Goal: Transaction & Acquisition: Purchase product/service

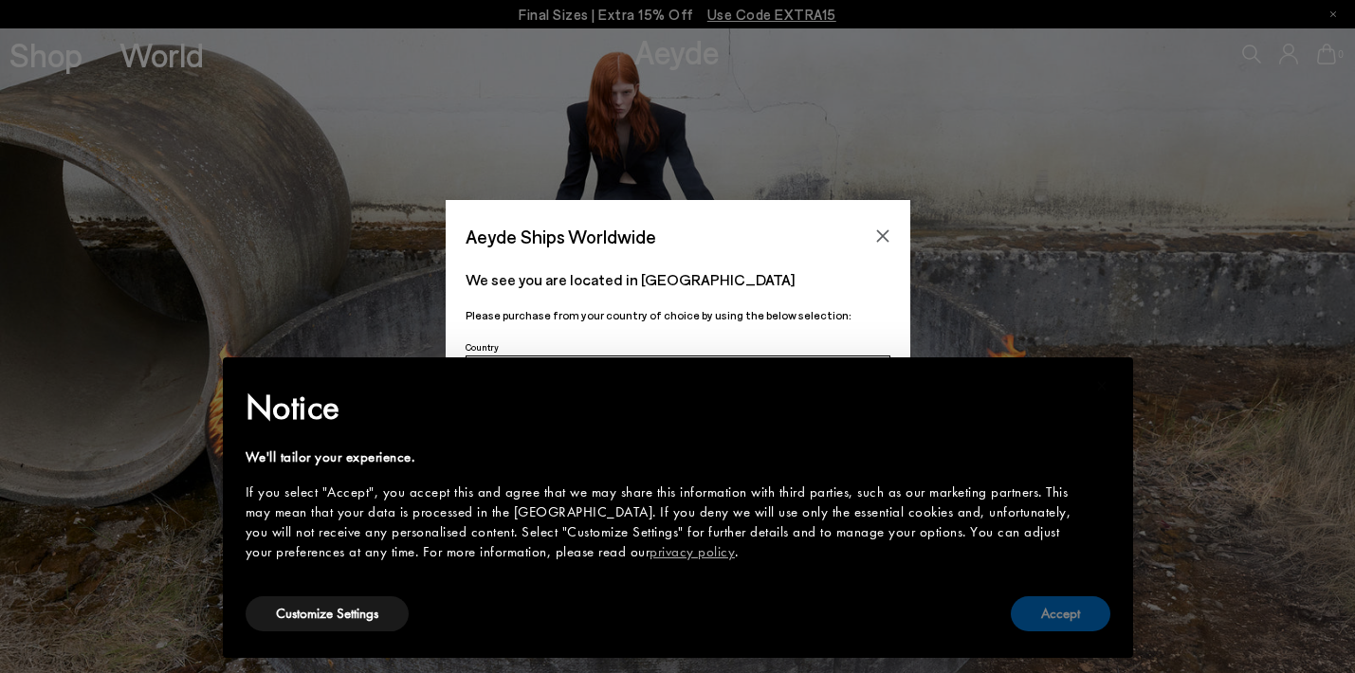
click at [1057, 614] on button "Accept" at bounding box center [1061, 613] width 100 height 35
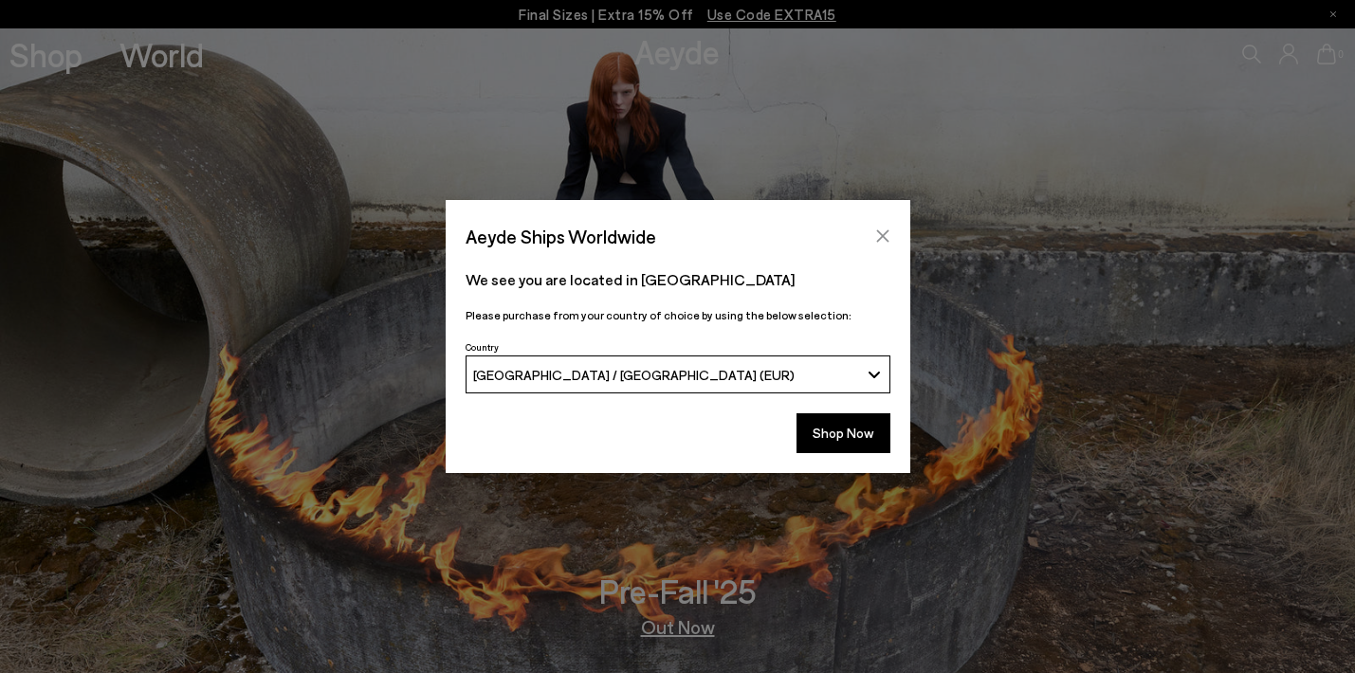
click at [882, 236] on icon "Close" at bounding box center [882, 236] width 12 height 12
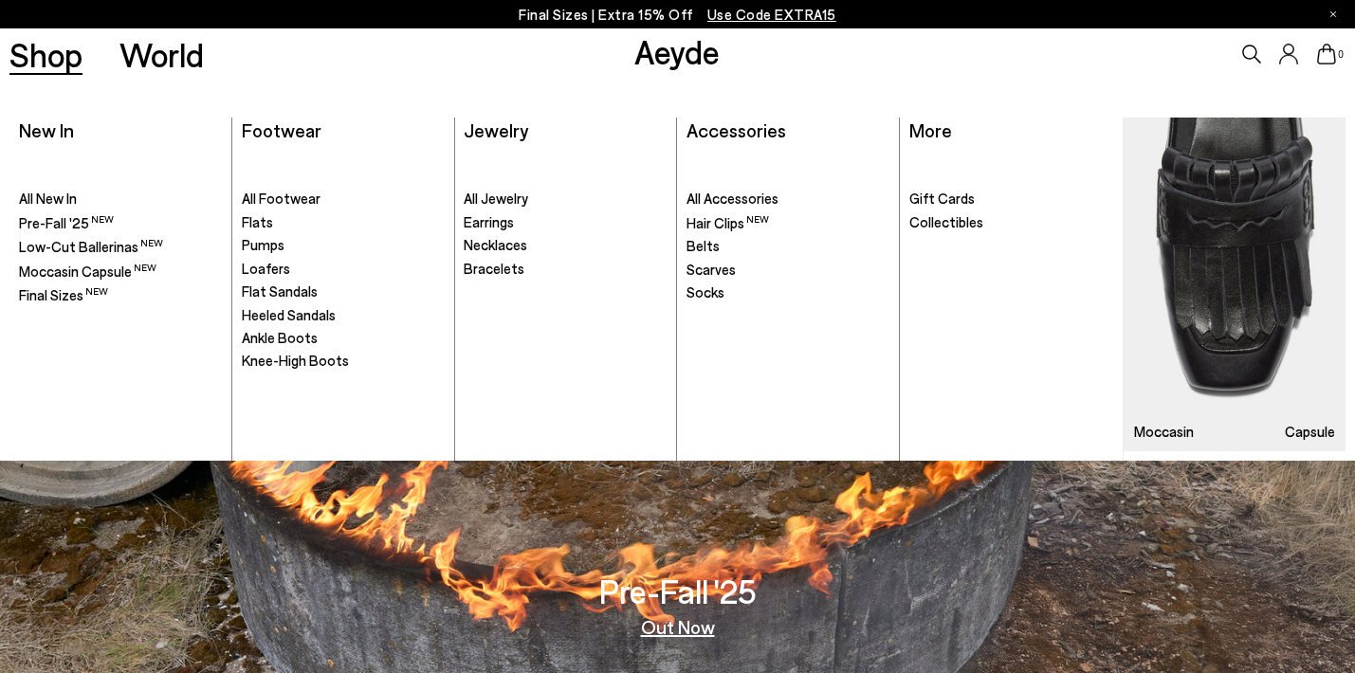
click at [60, 45] on link "Shop" at bounding box center [45, 54] width 73 height 33
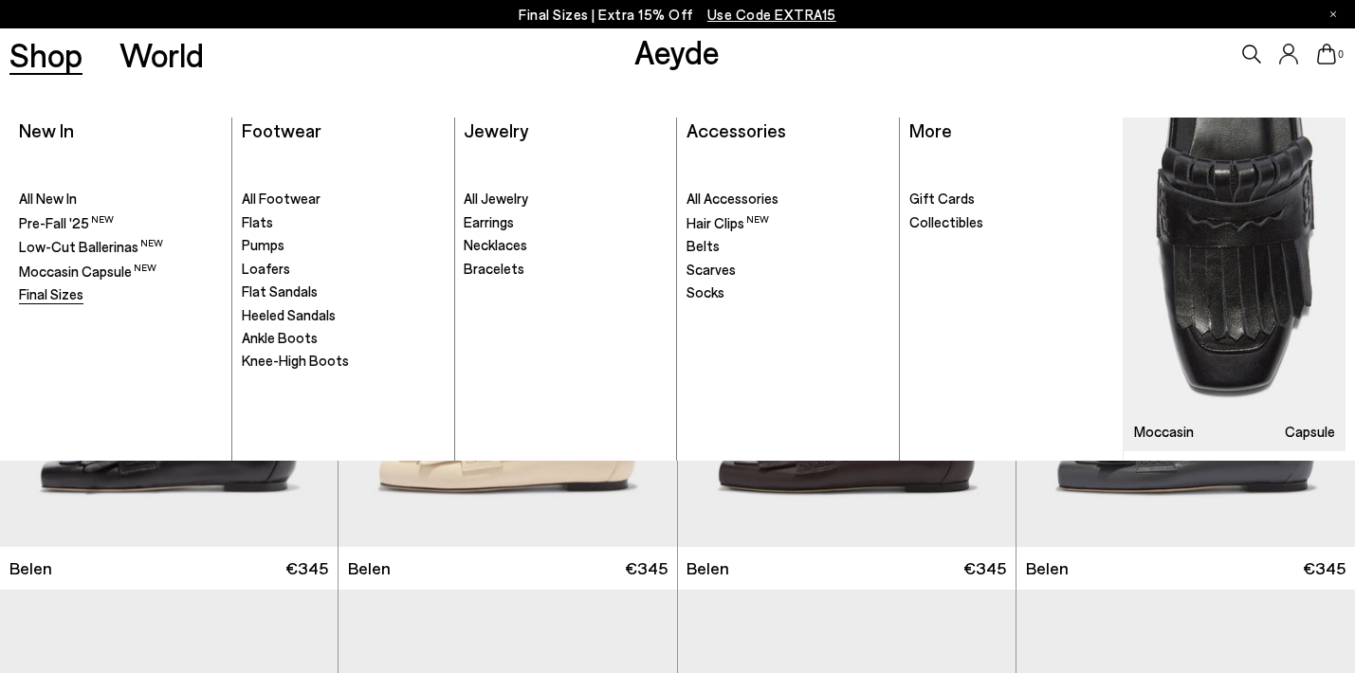
click at [85, 291] on link "Final Sizes" at bounding box center [120, 294] width 203 height 19
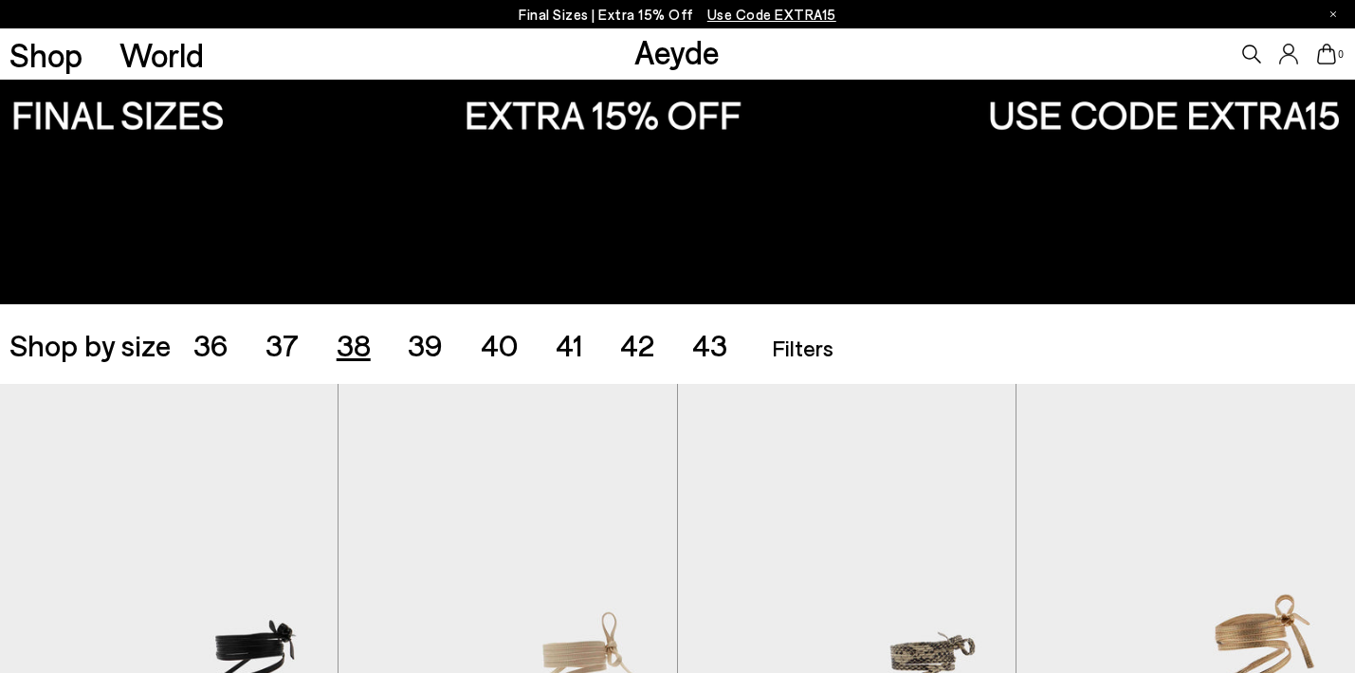
click at [363, 351] on span "38" at bounding box center [354, 344] width 34 height 36
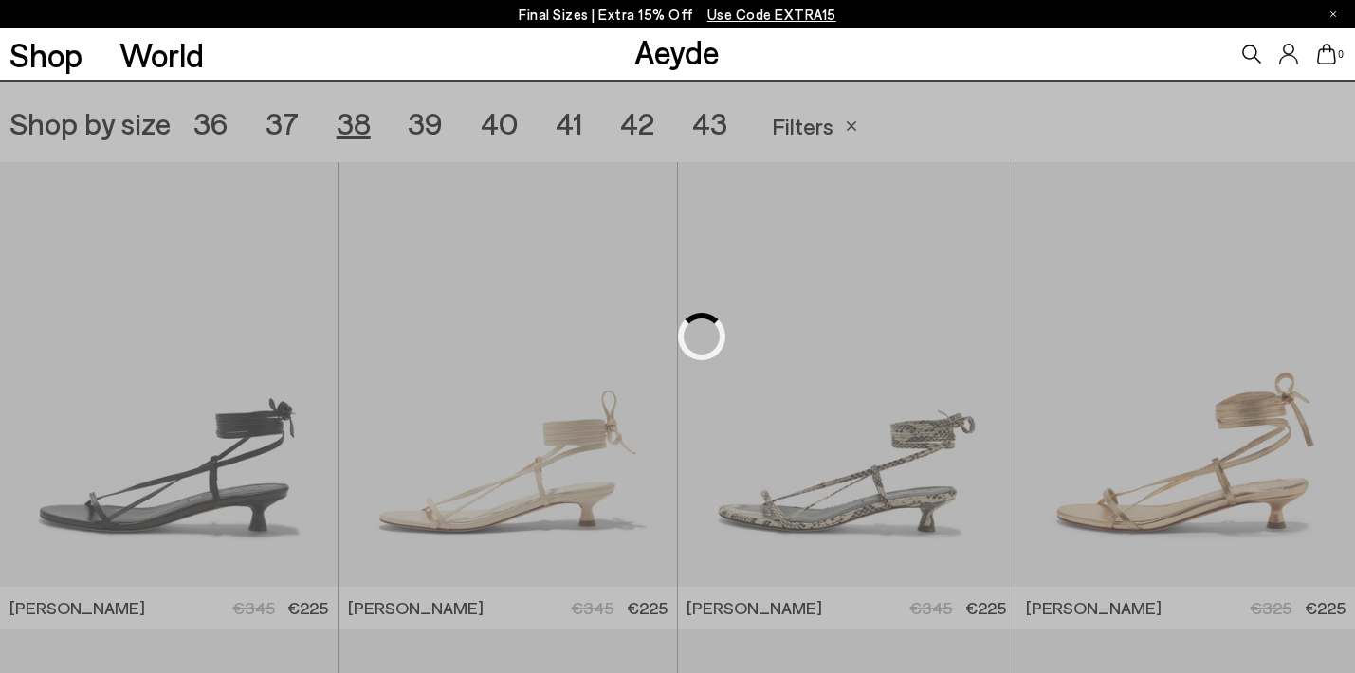
scroll to position [377, 0]
